Goal: Task Accomplishment & Management: Complete application form

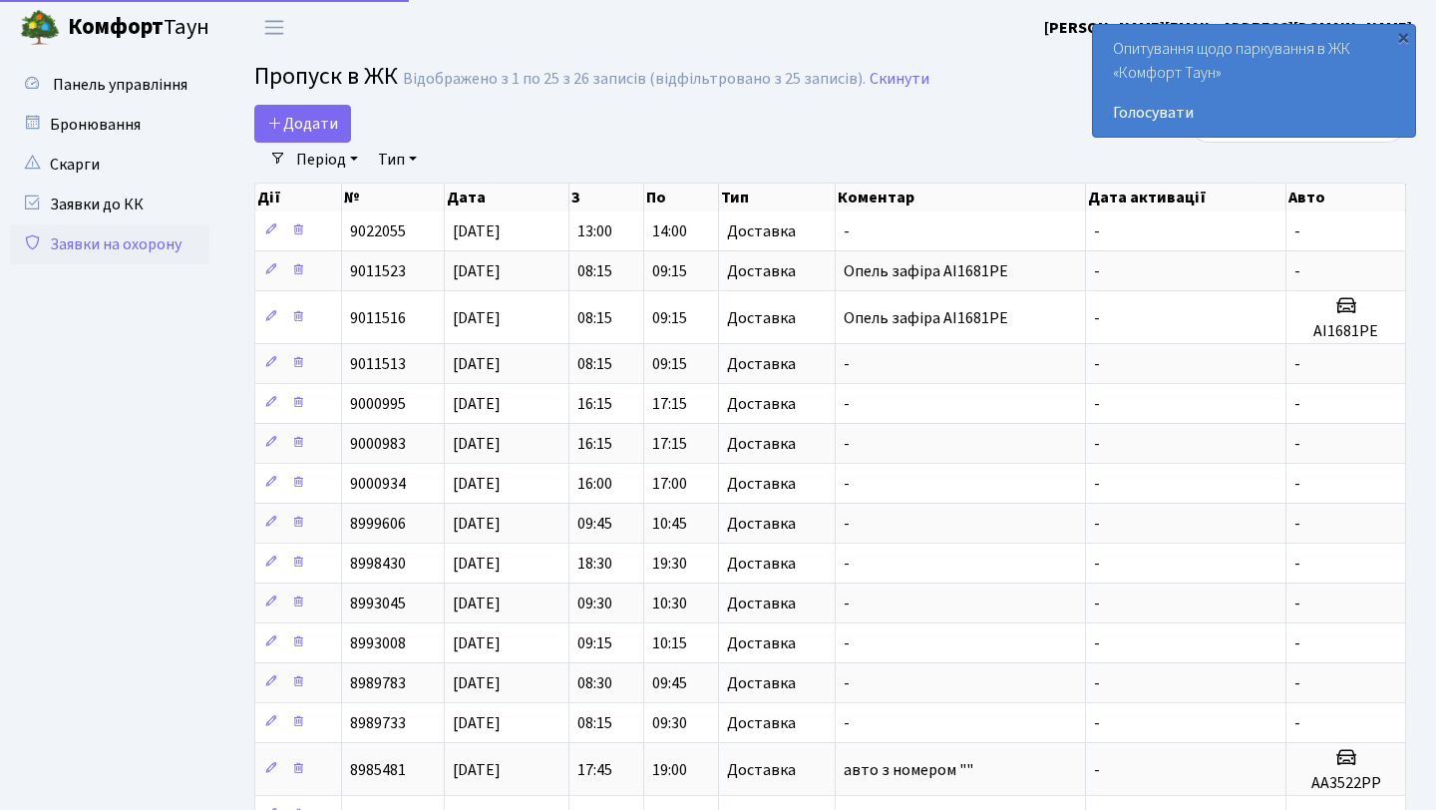
select select "25"
click at [289, 108] on link "Додати" at bounding box center [302, 124] width 97 height 38
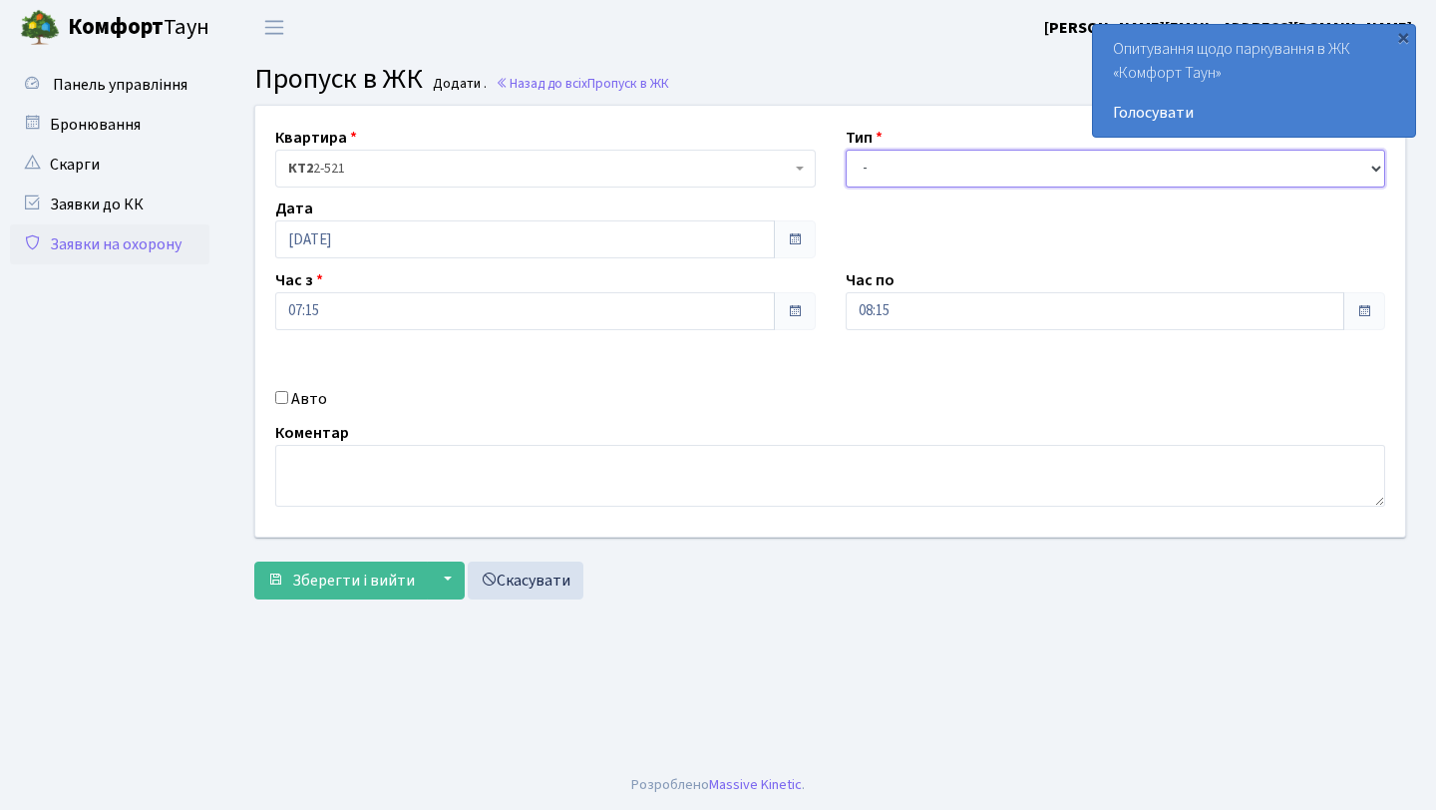
click at [905, 174] on select "- Доставка Таксі Гості Сервіс" at bounding box center [1116, 169] width 541 height 38
select select "1"
click at [846, 150] on select "- Доставка Таксі Гості Сервіс" at bounding box center [1116, 169] width 541 height 38
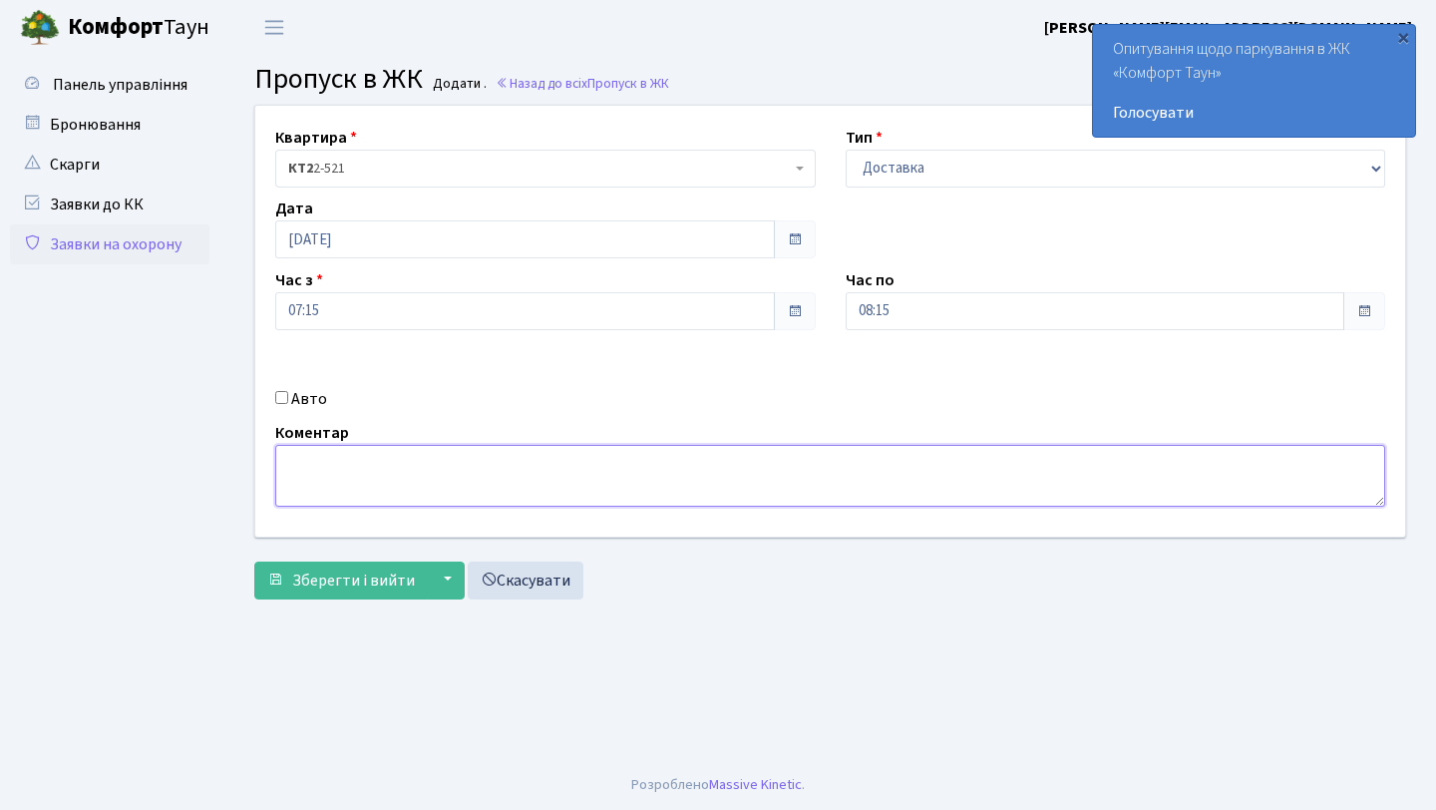
click at [611, 475] on textarea at bounding box center [830, 476] width 1110 height 62
type textarea "авто АА5019ОЕ"
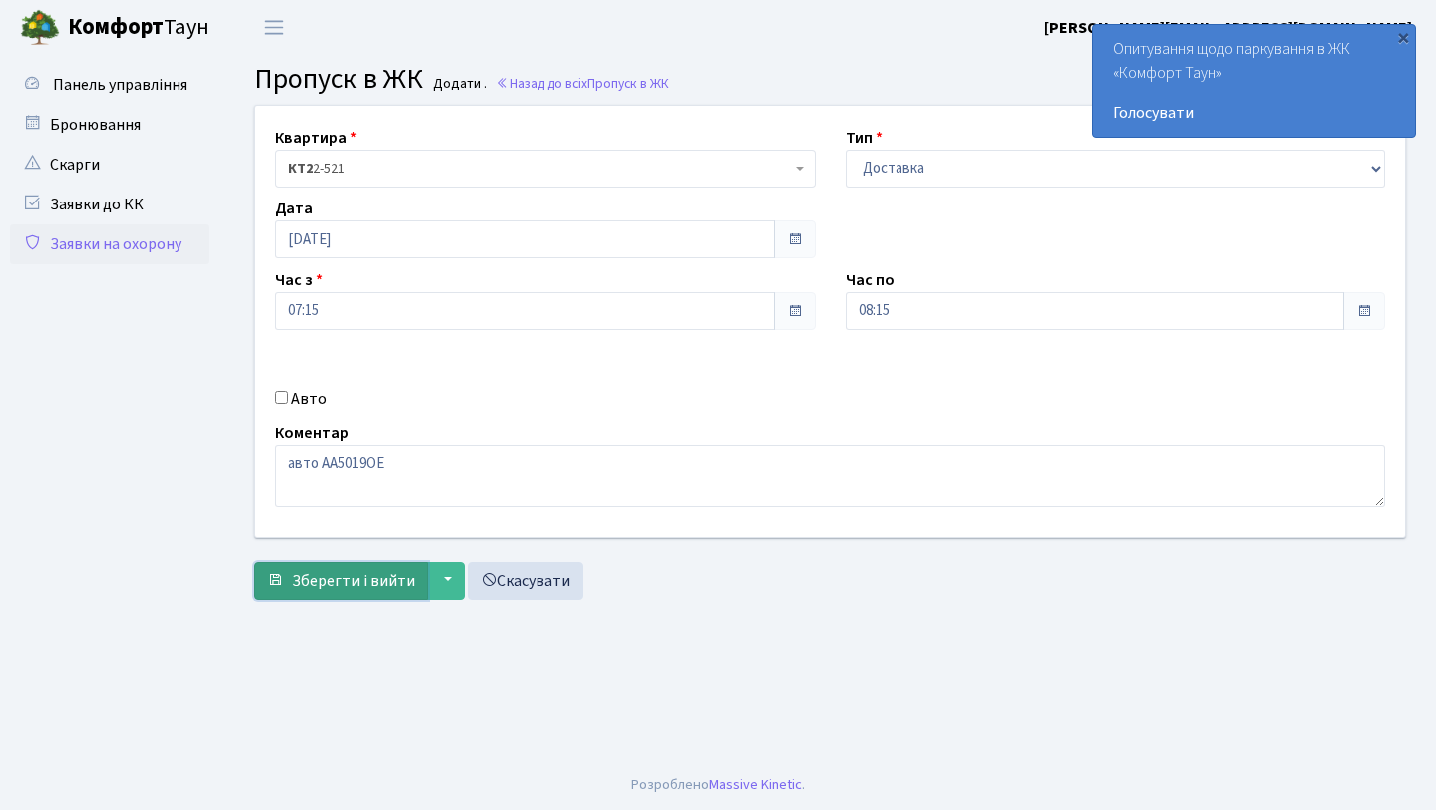
click at [337, 571] on span "Зберегти і вийти" at bounding box center [353, 580] width 123 height 22
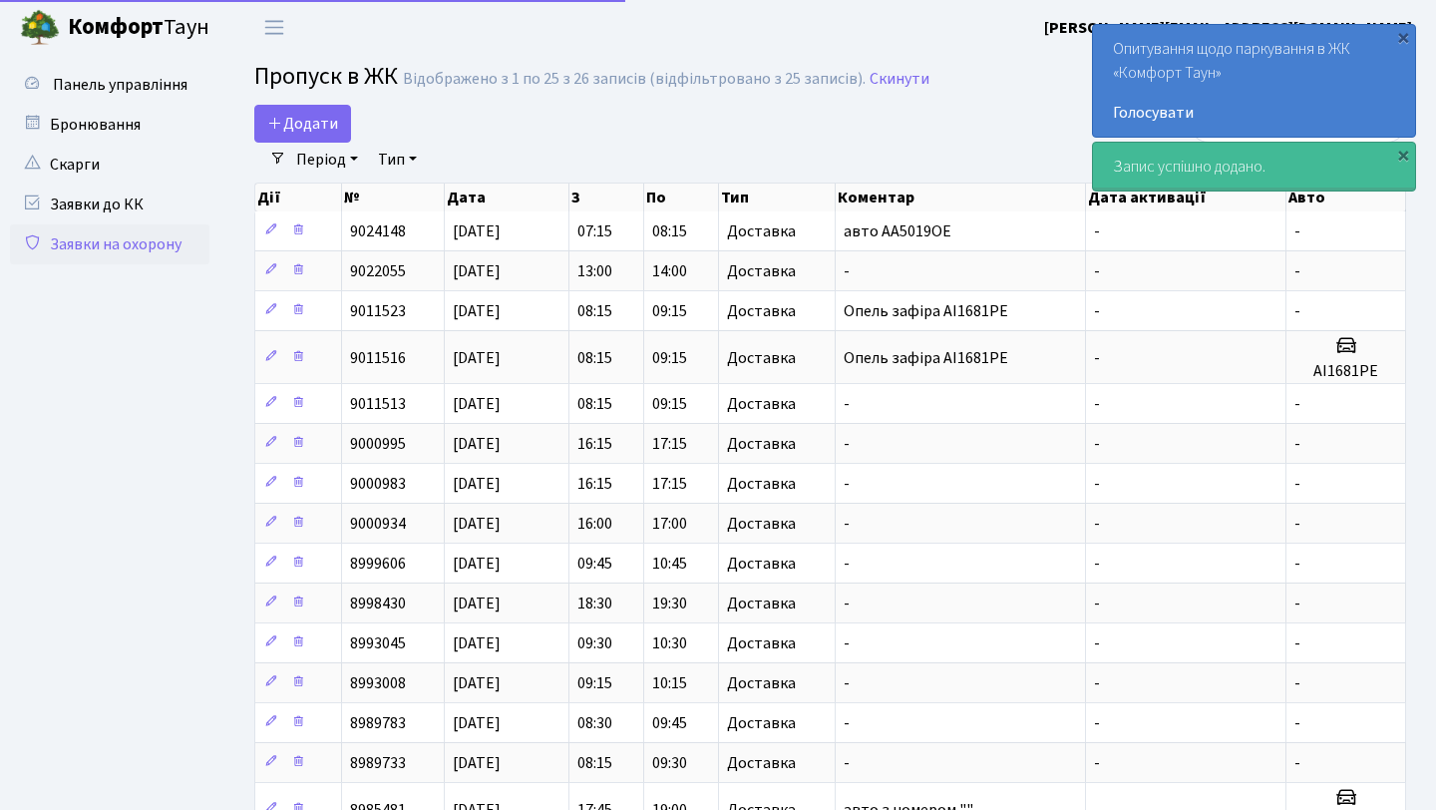
select select "25"
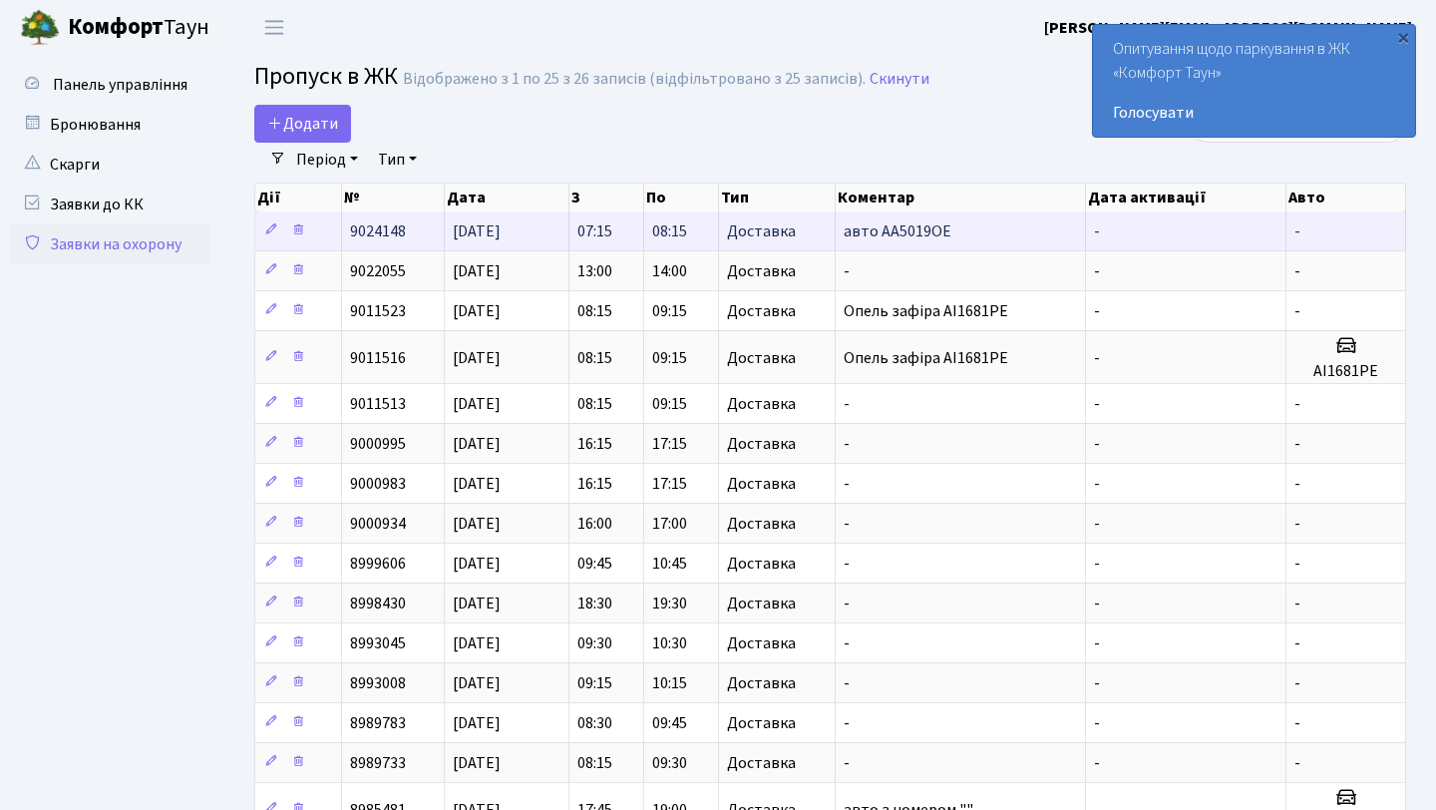
drag, startPoint x: 875, startPoint y: 232, endPoint x: 967, endPoint y: 233, distance: 92.8
click at [967, 233] on td "авто АА5019ОЕ" at bounding box center [961, 230] width 250 height 39
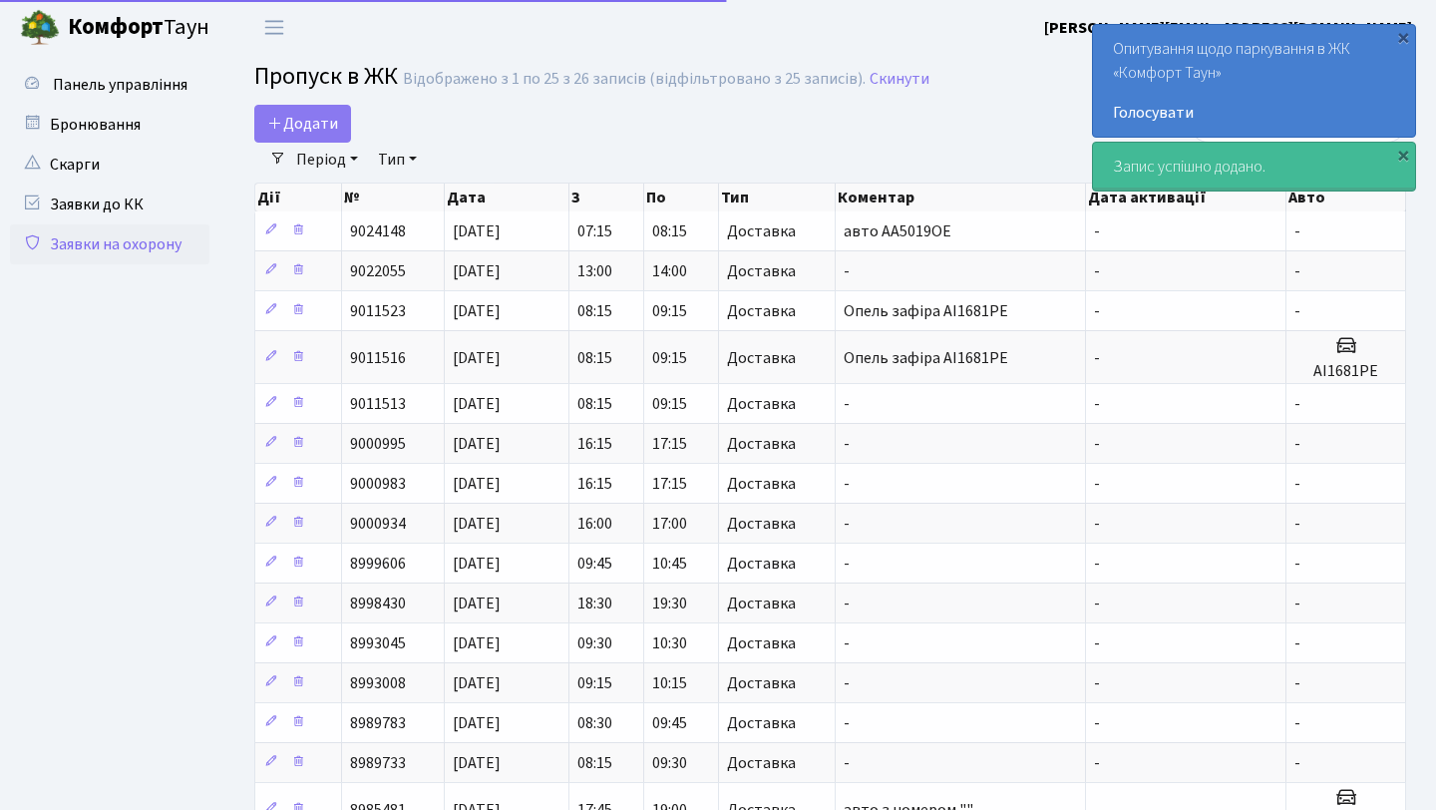
select select "25"
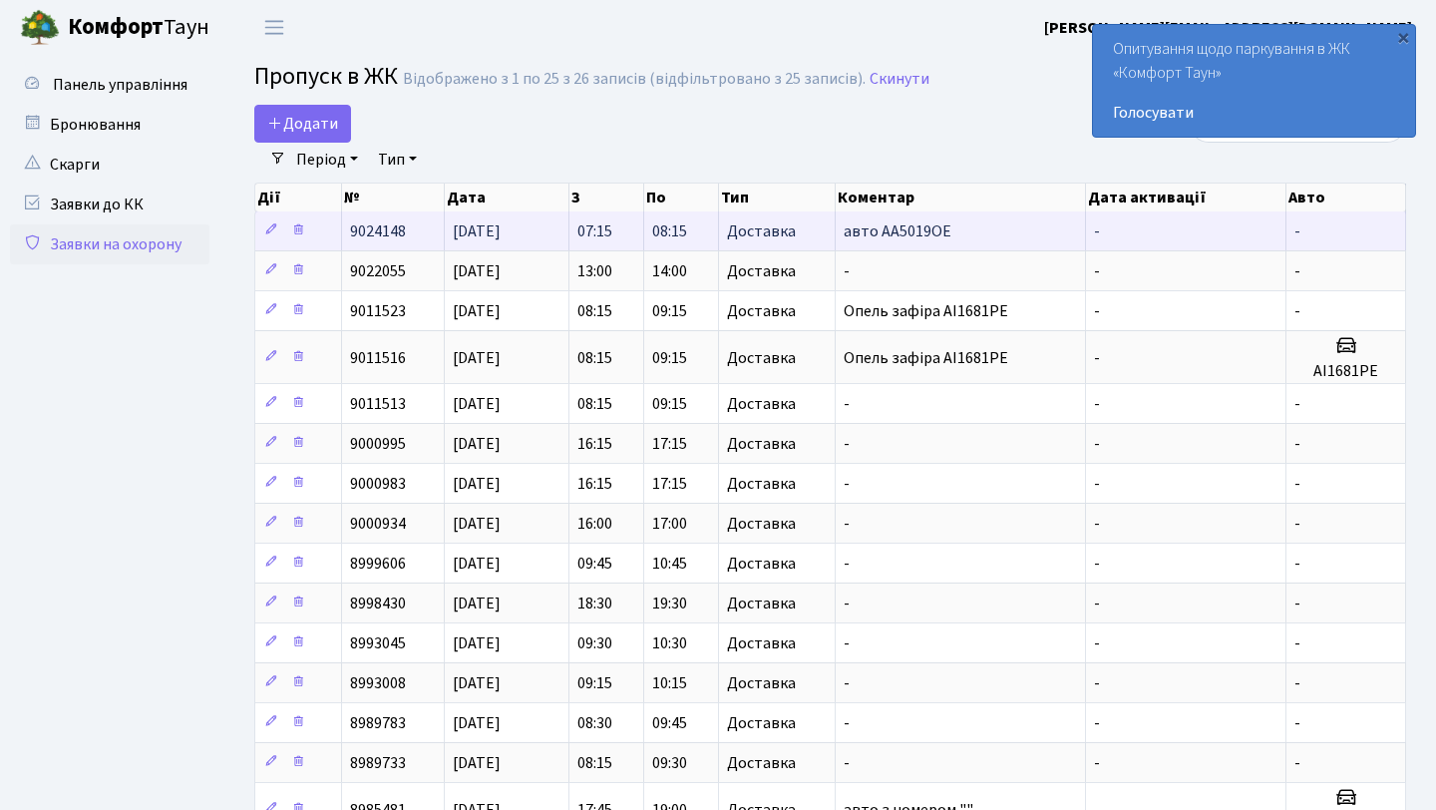
click at [1249, 230] on td "-" at bounding box center [1186, 230] width 200 height 39
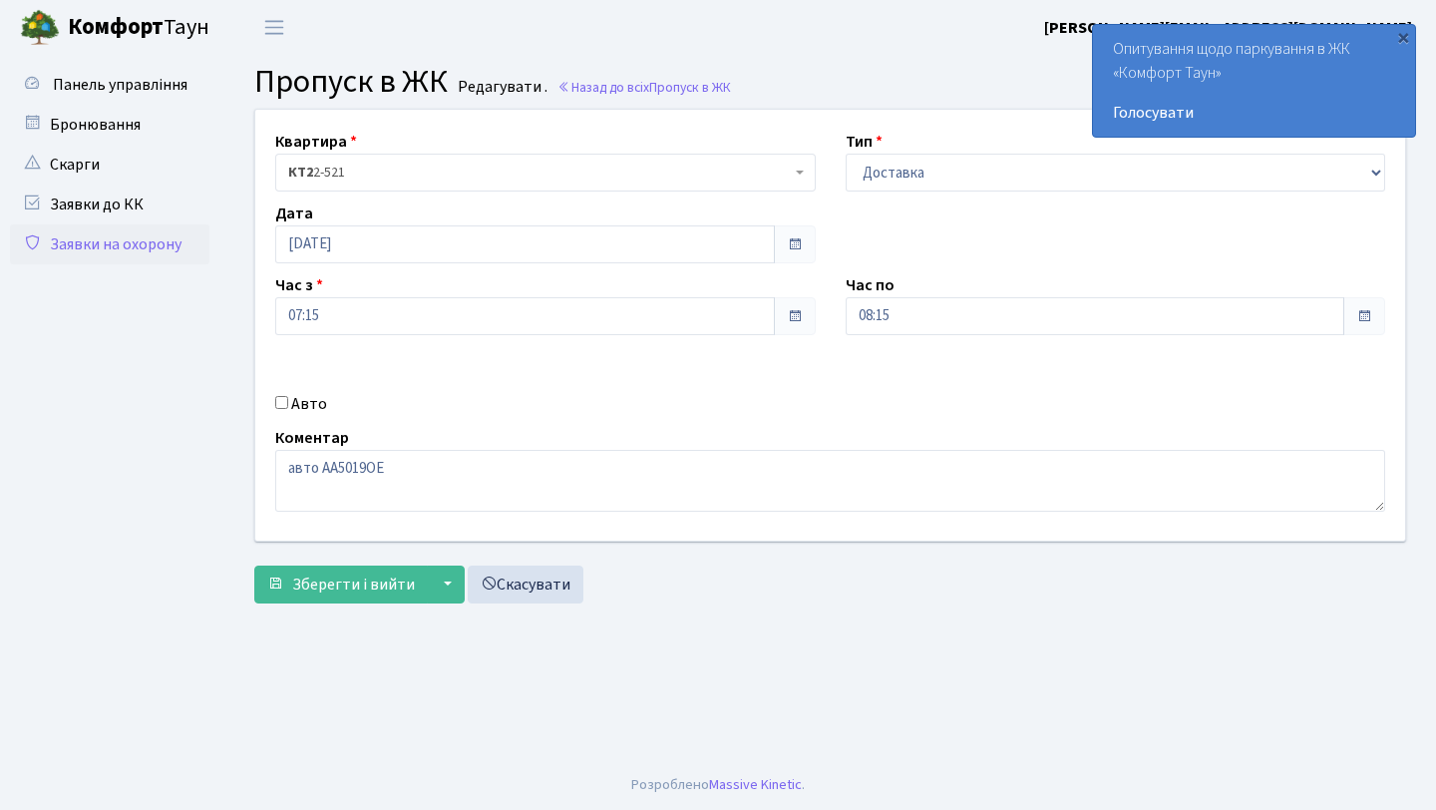
click at [307, 403] on label "Авто" at bounding box center [309, 404] width 36 height 24
click at [288, 403] on input "Авто" at bounding box center [281, 402] width 13 height 13
checkbox input "true"
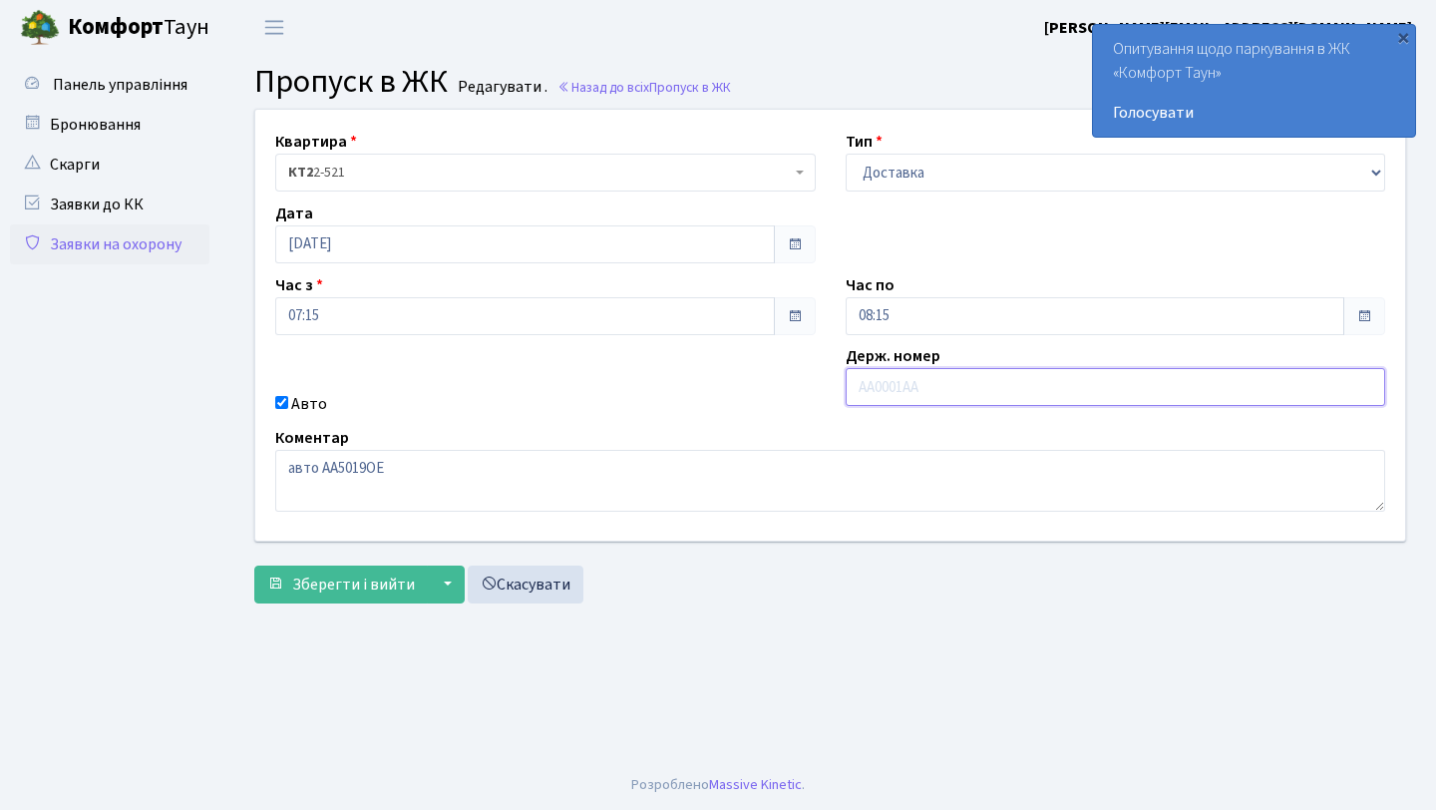
paste input "https://"
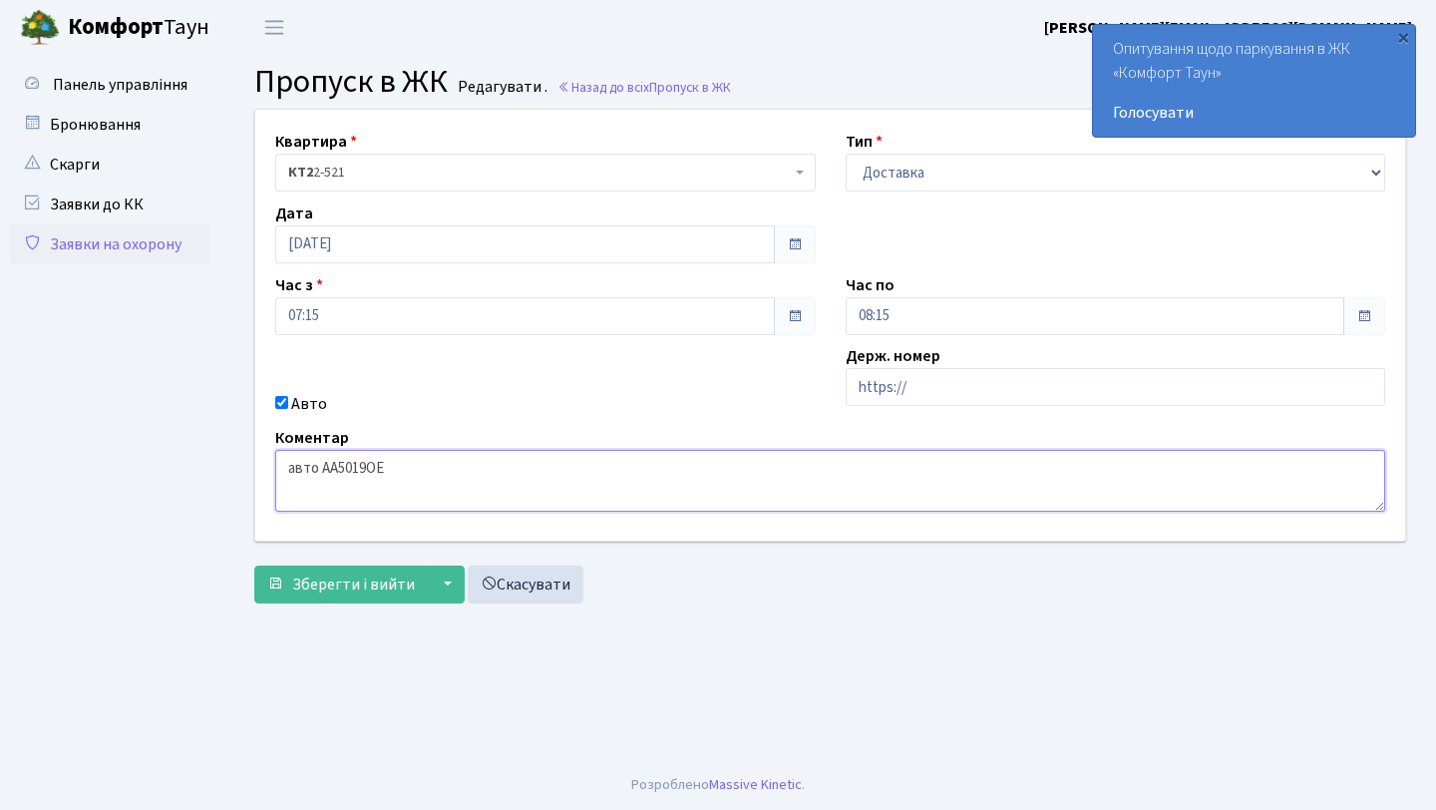
drag, startPoint x: 323, startPoint y: 468, endPoint x: 481, endPoint y: 468, distance: 157.6
click at [481, 468] on textarea "авто АА5019ОЕ" at bounding box center [830, 481] width 1110 height 62
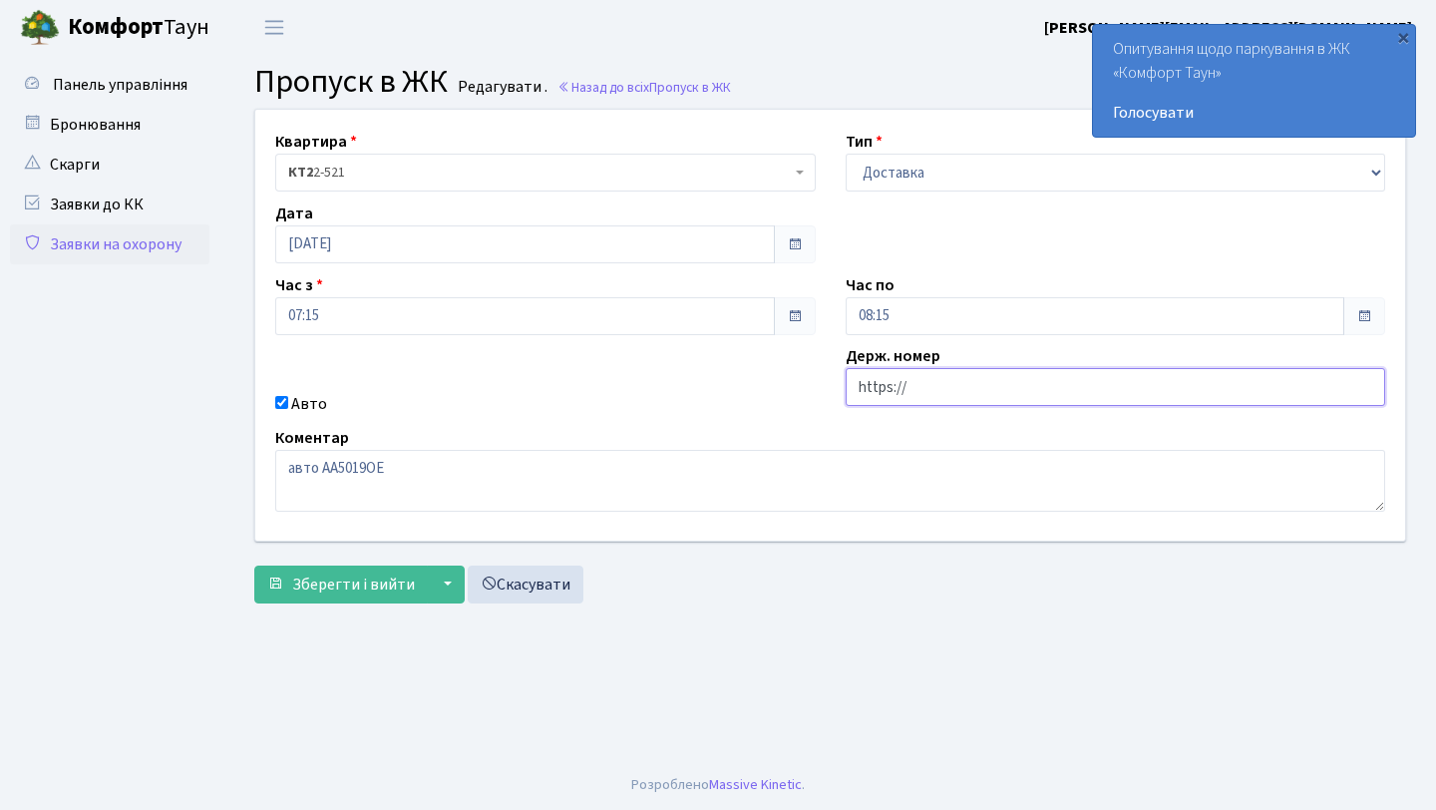
click at [904, 379] on input "https://" at bounding box center [1116, 387] width 541 height 38
paste input "АА5019ОЕ"
type input "АА5019ОЕ"
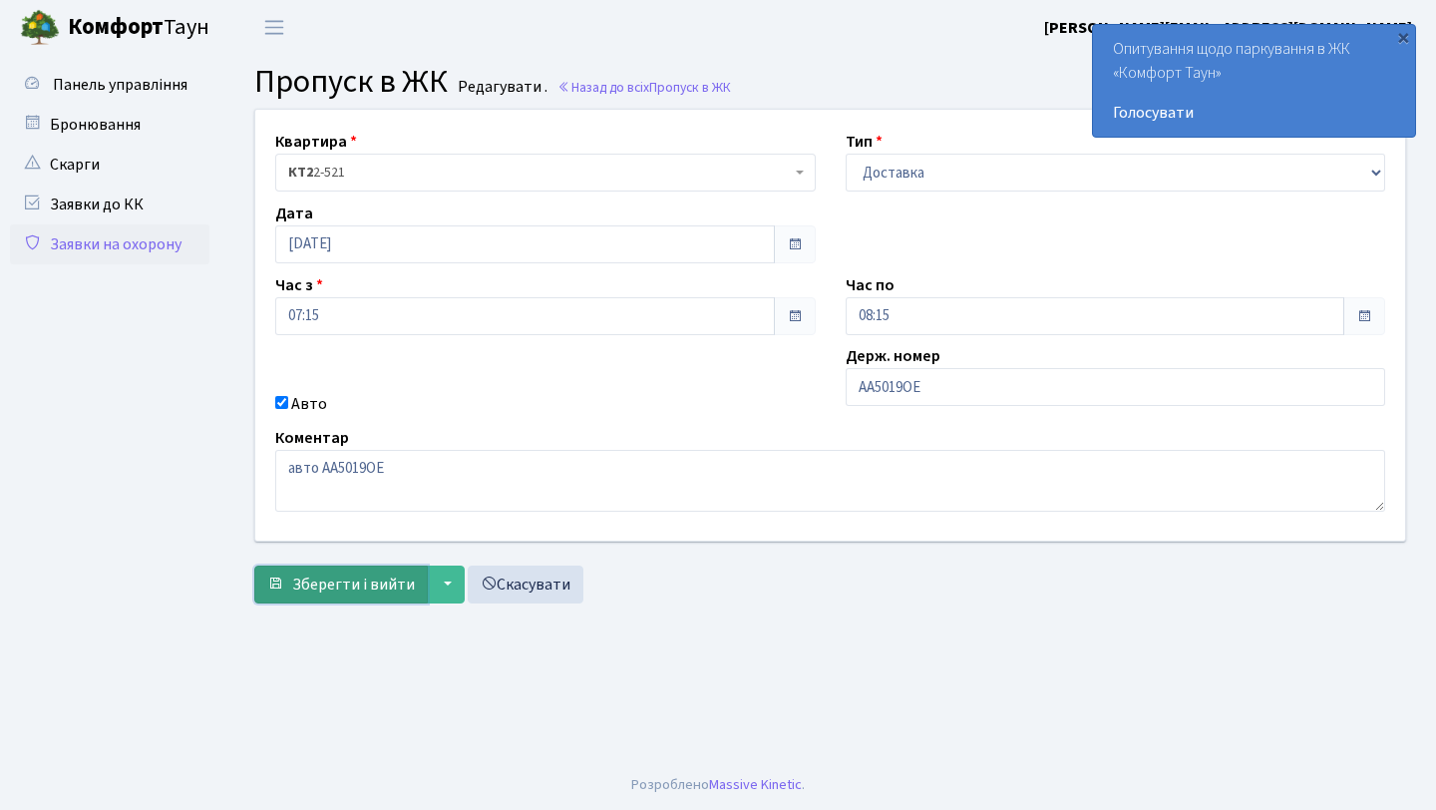
click at [359, 573] on span "Зберегти і вийти" at bounding box center [353, 584] width 123 height 22
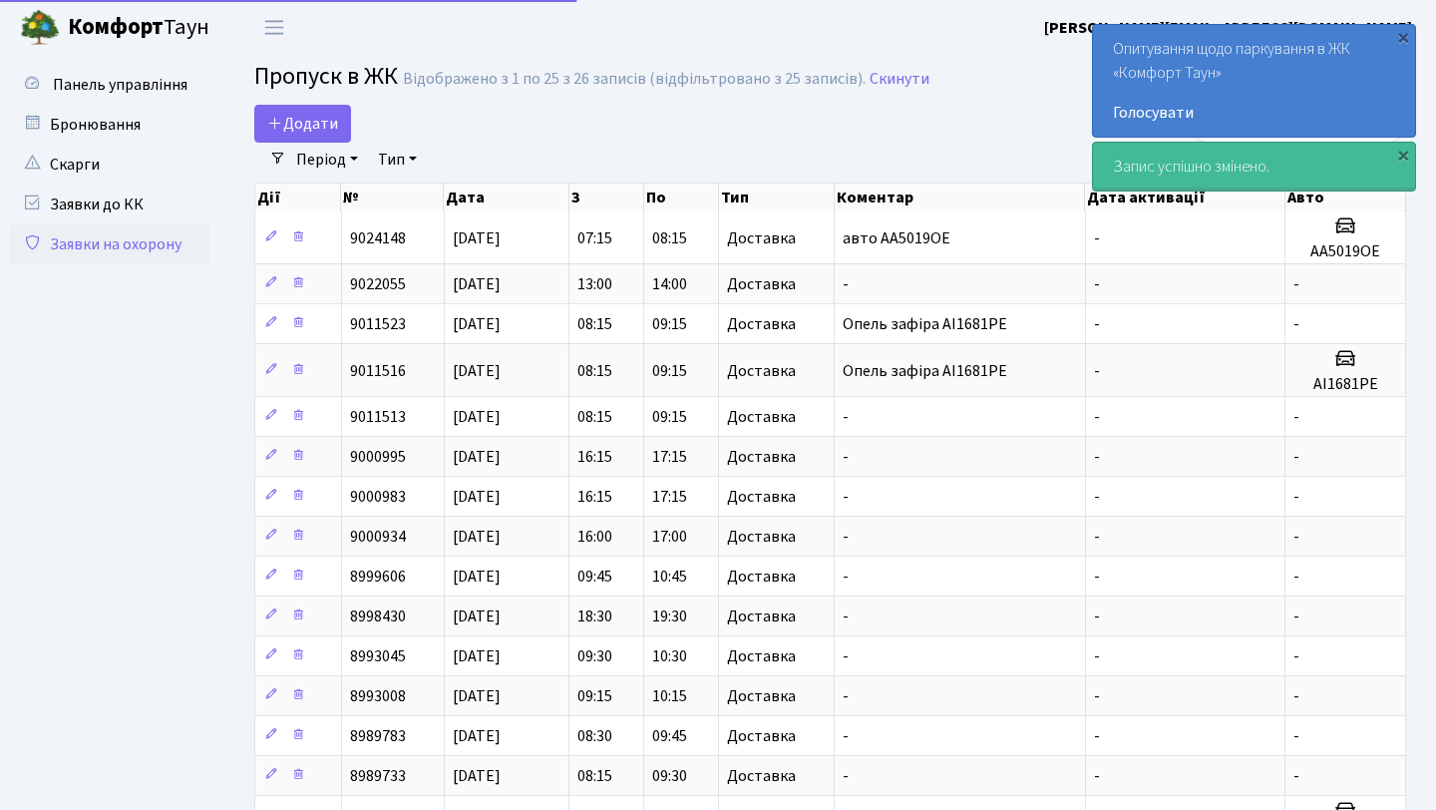
select select "25"
